Goal: Information Seeking & Learning: Learn about a topic

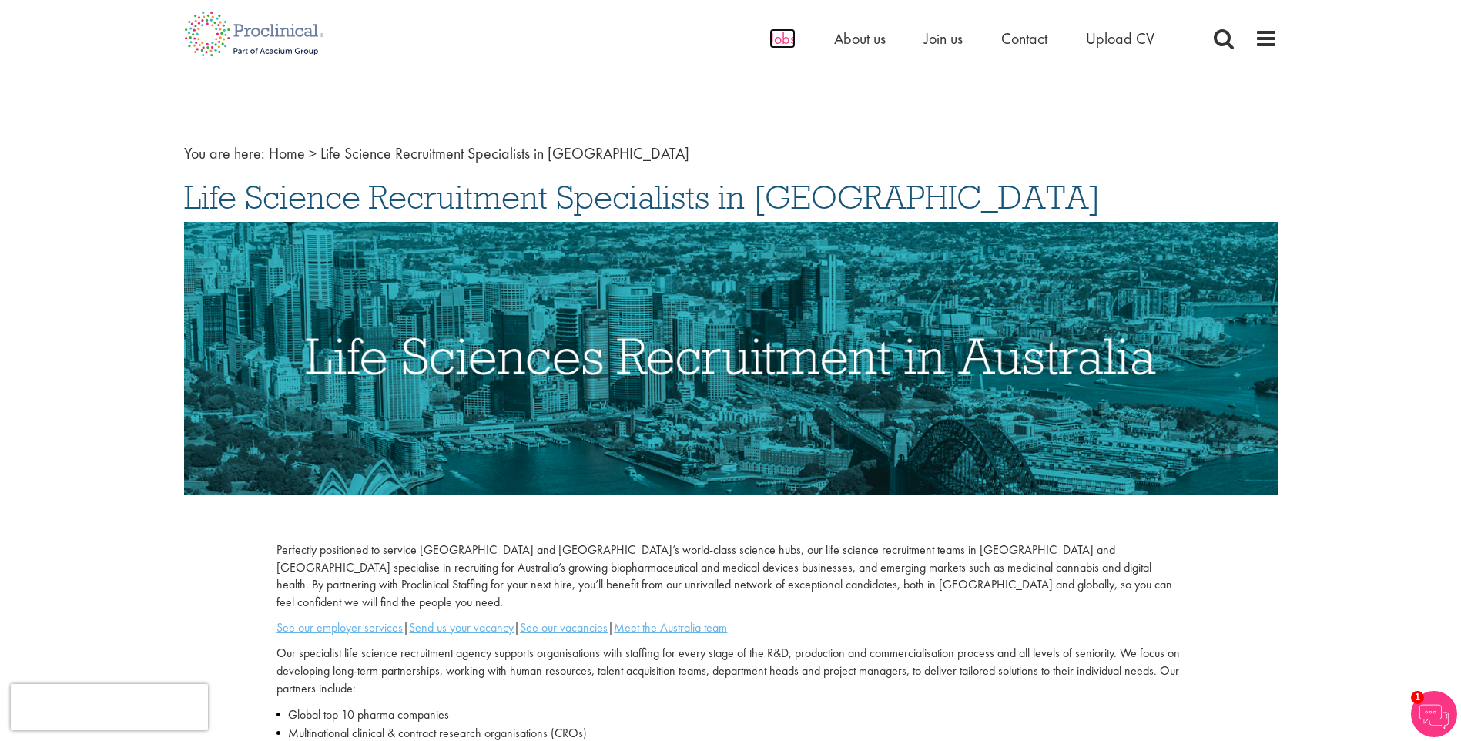
click at [781, 42] on span "Jobs" at bounding box center [783, 39] width 26 height 20
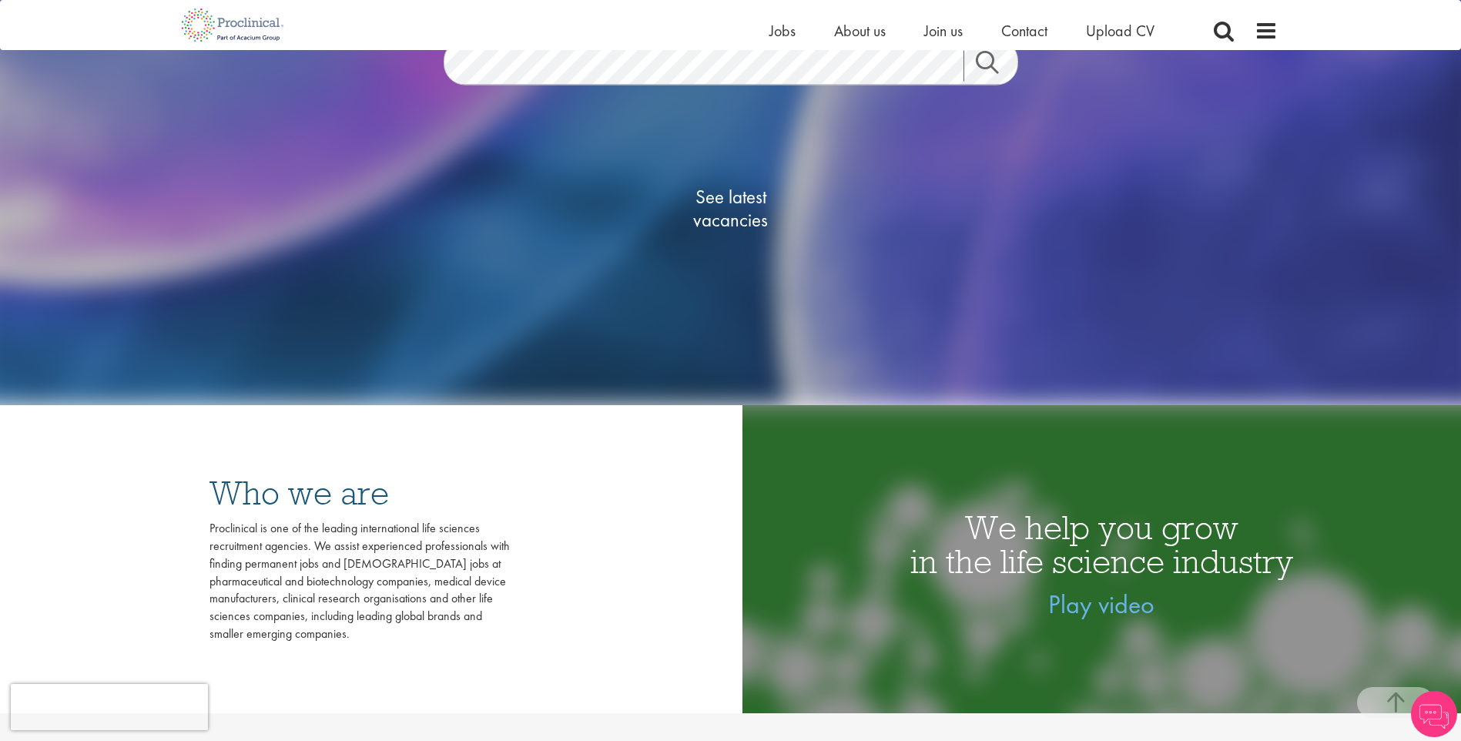
scroll to position [308, 0]
click at [742, 203] on span "See latest vacancies" at bounding box center [731, 209] width 154 height 46
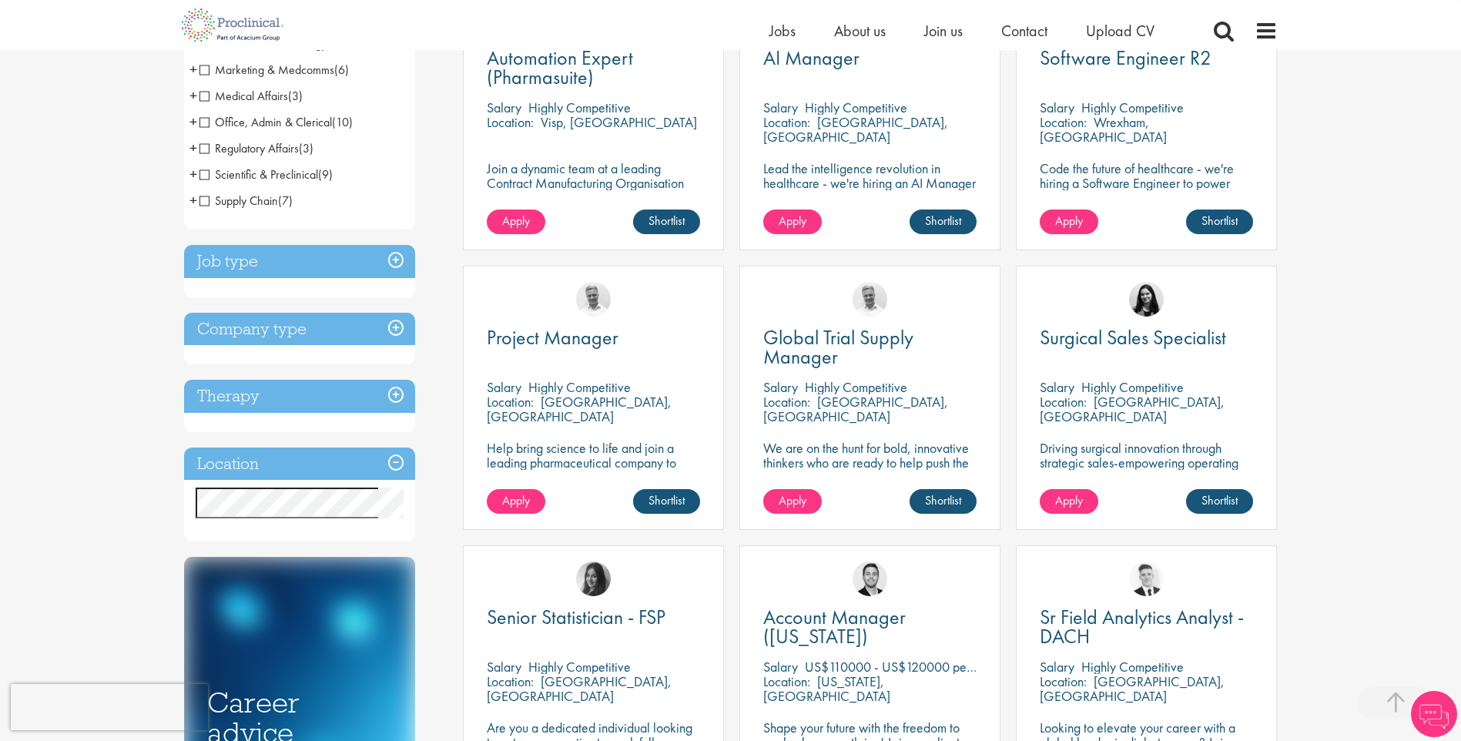
scroll to position [385, 0]
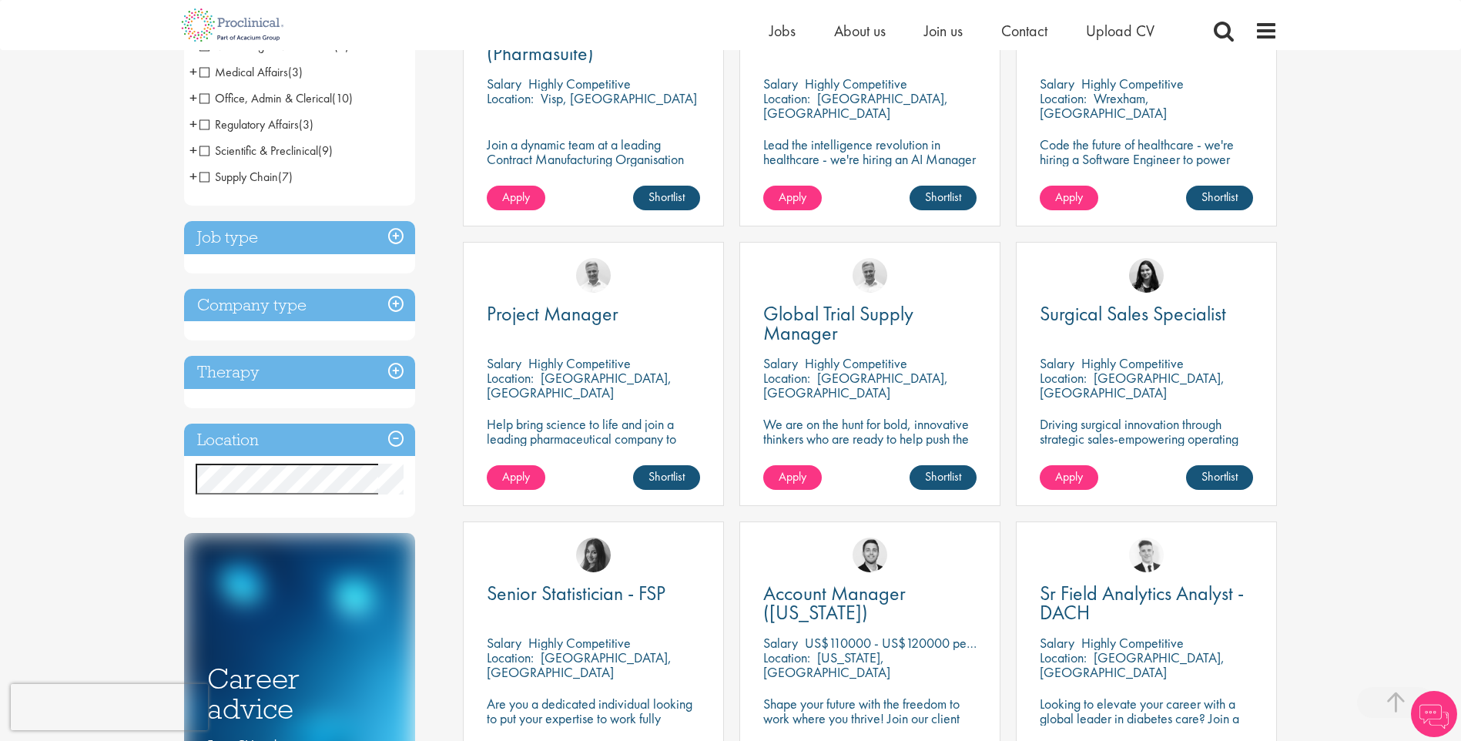
click at [297, 450] on h3 "Location" at bounding box center [299, 440] width 231 height 33
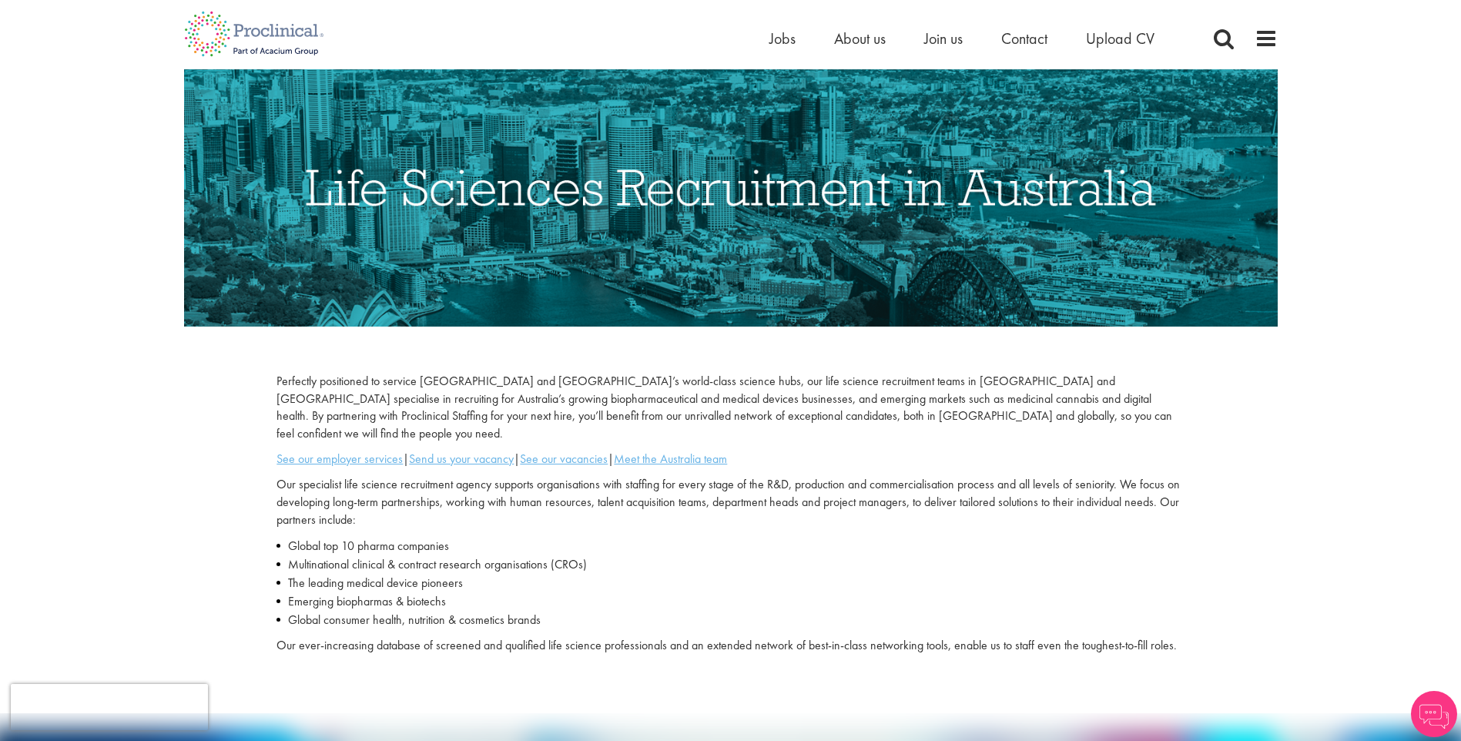
scroll to position [539, 0]
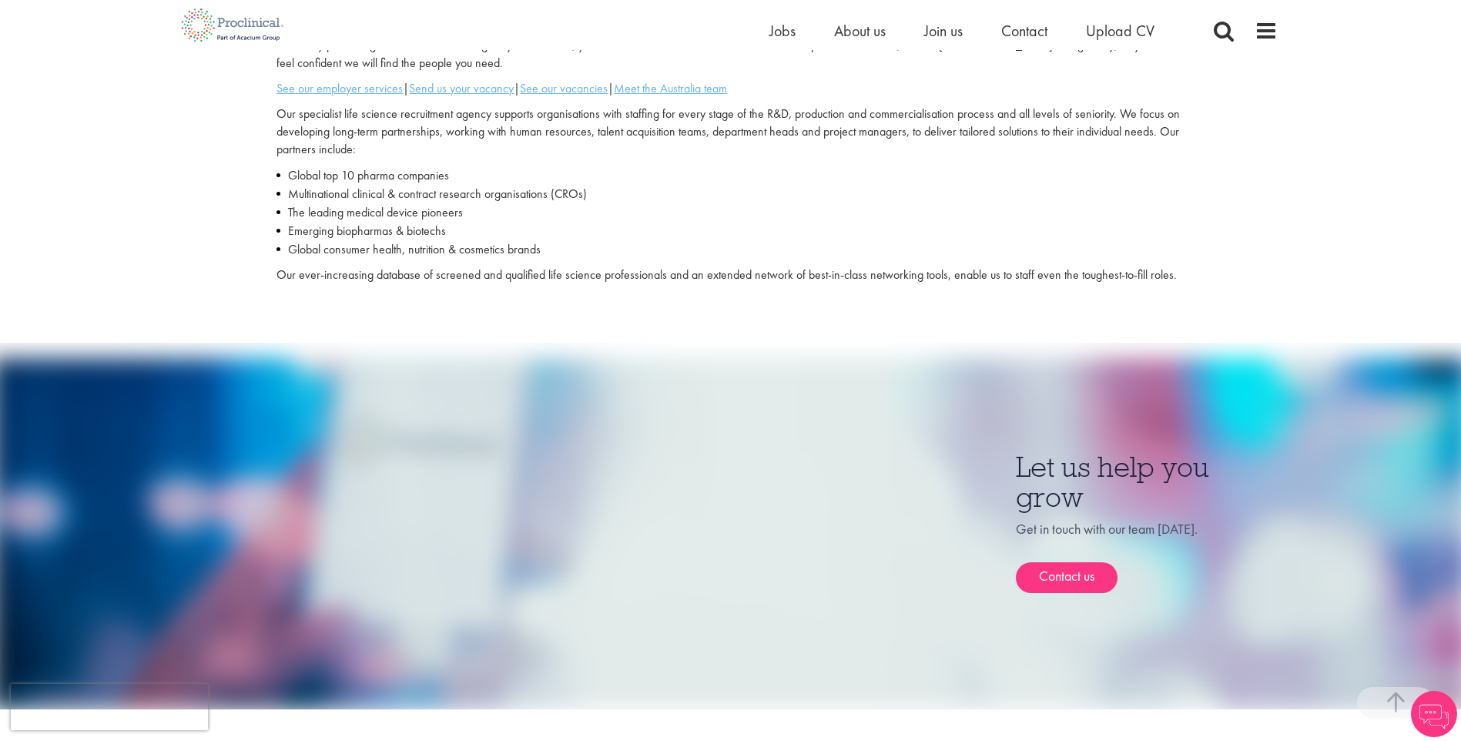
click at [0, 9] on html "This website uses cookies. By continuing to use this site, you are giving your …" at bounding box center [730, 390] width 1461 height 1859
